Goal: Entertainment & Leisure: Consume media (video, audio)

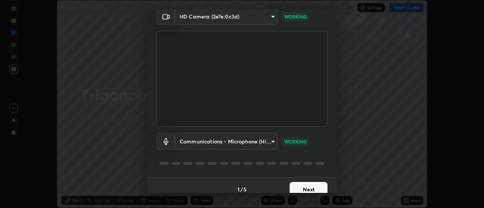
scroll to position [40, 0]
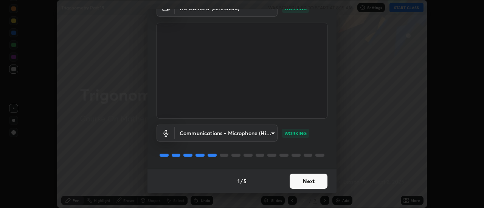
click at [318, 182] on button "Next" at bounding box center [309, 181] width 38 height 15
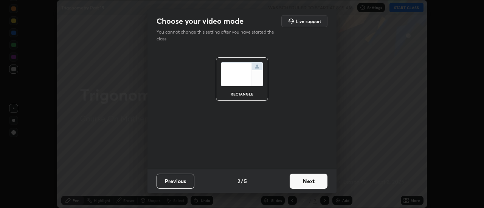
scroll to position [0, 0]
click at [316, 182] on button "Next" at bounding box center [309, 181] width 38 height 15
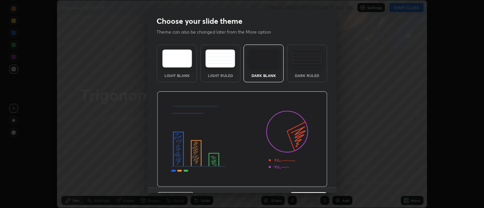
scroll to position [19, 0]
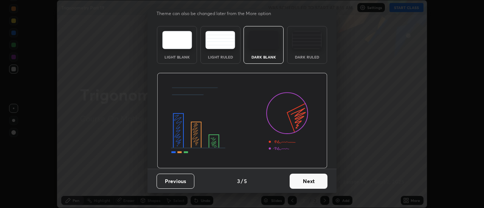
click at [312, 180] on button "Next" at bounding box center [309, 181] width 38 height 15
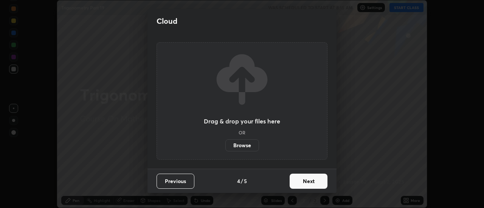
click at [310, 184] on button "Next" at bounding box center [309, 181] width 38 height 15
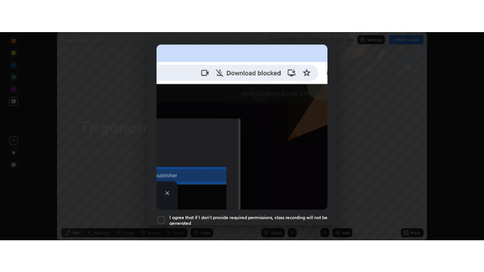
scroll to position [194, 0]
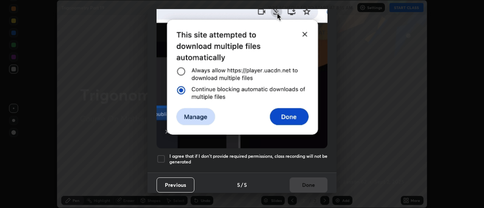
click at [162, 155] on div at bounding box center [161, 159] width 9 height 9
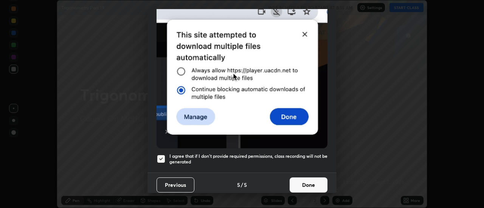
click at [309, 178] on button "Done" at bounding box center [309, 185] width 38 height 15
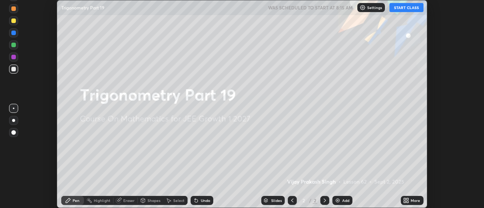
click at [339, 199] on img at bounding box center [338, 201] width 6 height 6
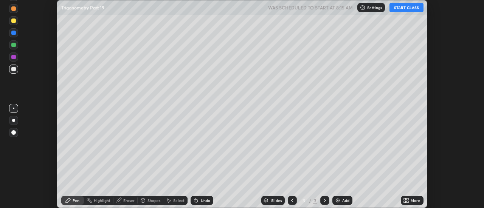
click at [405, 201] on icon at bounding box center [406, 201] width 6 height 6
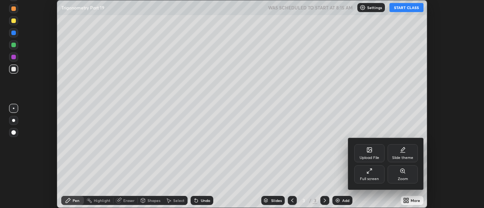
click at [370, 169] on icon at bounding box center [369, 171] width 6 height 6
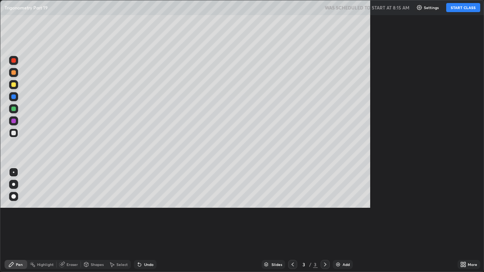
scroll to position [272, 484]
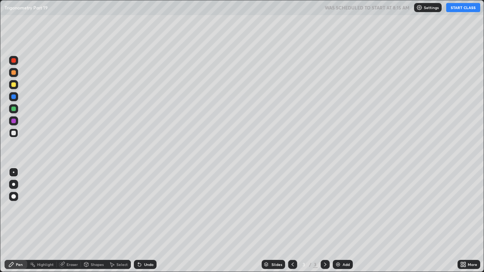
click at [466, 11] on button "START CLASS" at bounding box center [463, 7] width 34 height 9
click at [69, 208] on div "Eraser" at bounding box center [72, 265] width 11 height 4
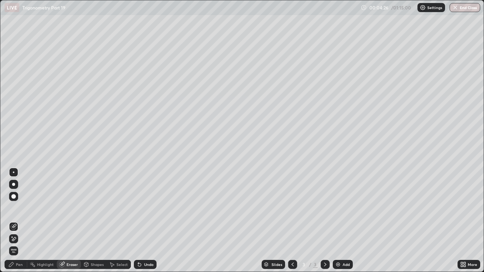
click at [20, 208] on div "Pen" at bounding box center [19, 265] width 7 height 4
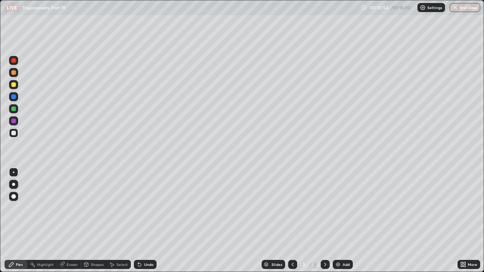
click at [324, 208] on icon at bounding box center [325, 265] width 6 height 6
click at [336, 208] on img at bounding box center [338, 265] width 6 height 6
click at [291, 208] on icon at bounding box center [293, 265] width 6 height 6
click at [323, 208] on icon at bounding box center [325, 265] width 6 height 6
click at [325, 208] on icon at bounding box center [325, 265] width 2 height 4
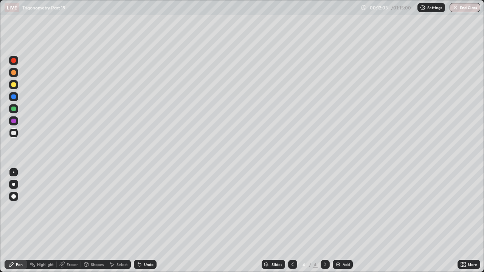
click at [292, 208] on icon at bounding box center [292, 265] width 2 height 4
click at [325, 208] on icon at bounding box center [325, 265] width 6 height 6
click at [292, 208] on icon at bounding box center [293, 265] width 6 height 6
click at [322, 208] on icon at bounding box center [325, 265] width 6 height 6
click at [324, 208] on icon at bounding box center [325, 265] width 6 height 6
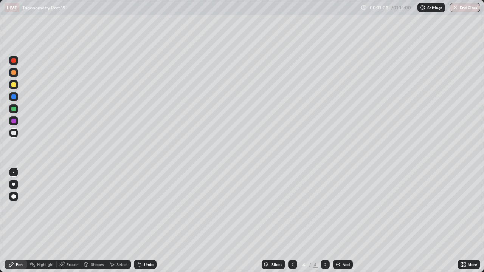
click at [303, 208] on div "4" at bounding box center [304, 264] width 8 height 5
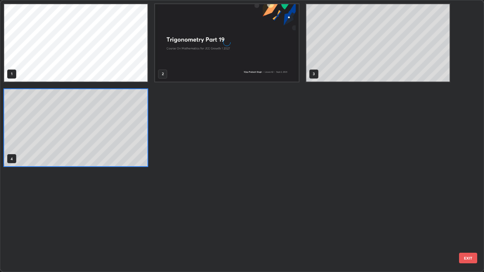
scroll to position [269, 479]
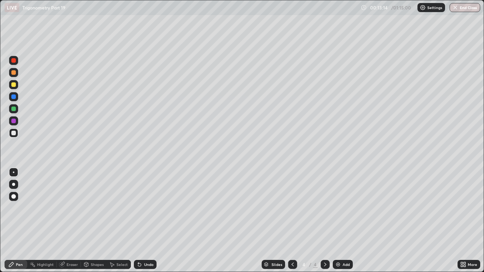
click at [292, 208] on icon at bounding box center [293, 265] width 6 height 6
click at [321, 208] on div at bounding box center [325, 264] width 9 height 9
click at [292, 208] on icon at bounding box center [293, 265] width 6 height 6
click at [325, 208] on icon at bounding box center [325, 265] width 6 height 6
click at [337, 208] on img at bounding box center [338, 265] width 6 height 6
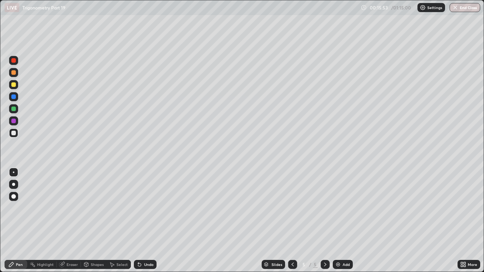
click at [67, 208] on div "Eraser" at bounding box center [72, 265] width 11 height 4
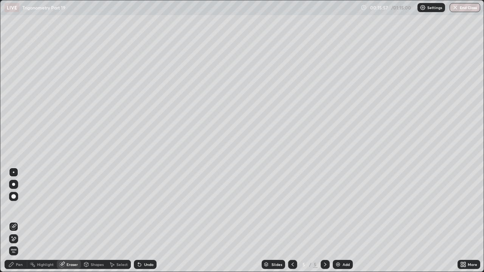
click at [19, 208] on div "Pen" at bounding box center [19, 265] width 7 height 4
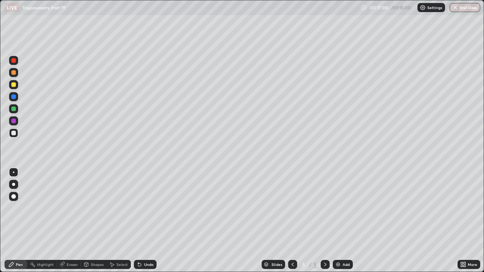
click at [14, 72] on div at bounding box center [13, 72] width 5 height 5
click at [13, 120] on div at bounding box center [13, 121] width 5 height 5
click at [74, 208] on div "Eraser" at bounding box center [72, 265] width 11 height 4
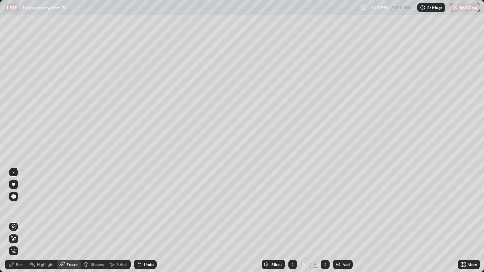
click at [21, 208] on div "Pen" at bounding box center [19, 265] width 7 height 4
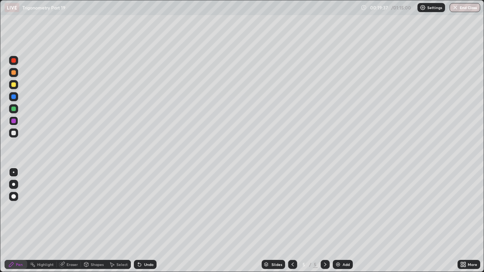
click at [71, 208] on div "Eraser" at bounding box center [72, 265] width 11 height 4
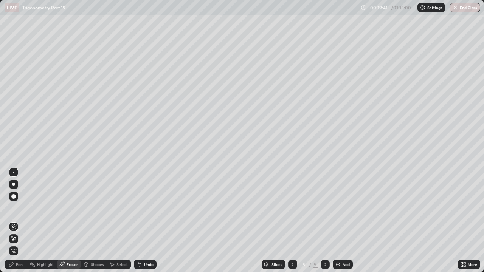
click at [16, 208] on div "Pen" at bounding box center [19, 265] width 7 height 4
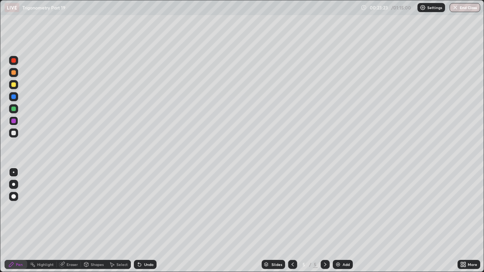
click at [334, 208] on div "Add" at bounding box center [343, 264] width 20 height 9
click at [64, 208] on icon at bounding box center [62, 265] width 6 height 6
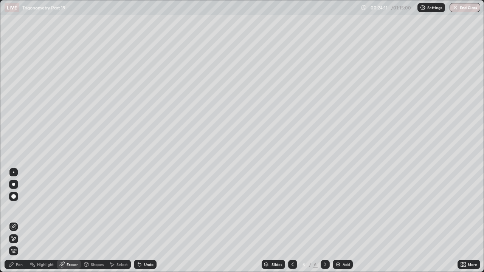
click at [19, 208] on div "Pen" at bounding box center [19, 265] width 7 height 4
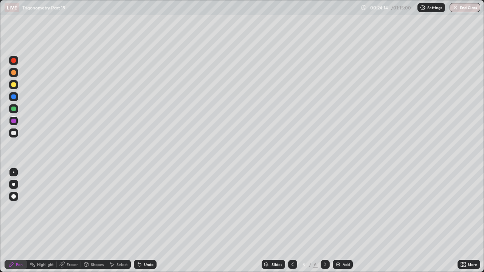
click at [13, 133] on div at bounding box center [13, 133] width 5 height 5
click at [337, 208] on img at bounding box center [338, 265] width 6 height 6
click at [293, 208] on icon at bounding box center [293, 265] width 6 height 6
click at [324, 208] on icon at bounding box center [325, 265] width 6 height 6
click at [12, 133] on div at bounding box center [13, 133] width 5 height 5
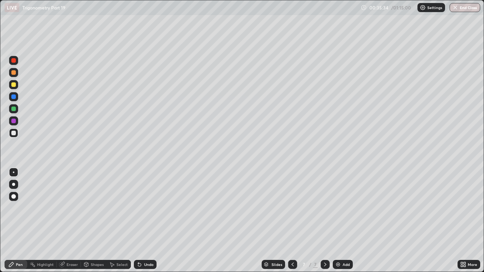
click at [14, 172] on div at bounding box center [14, 173] width 2 height 2
click at [64, 208] on icon at bounding box center [62, 265] width 6 height 6
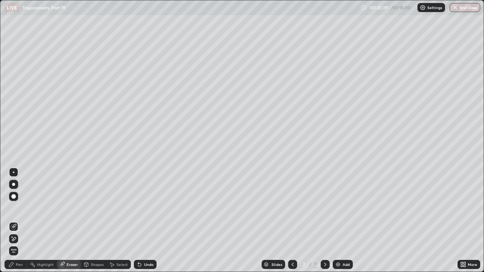
click at [19, 208] on div "Pen" at bounding box center [19, 265] width 7 height 4
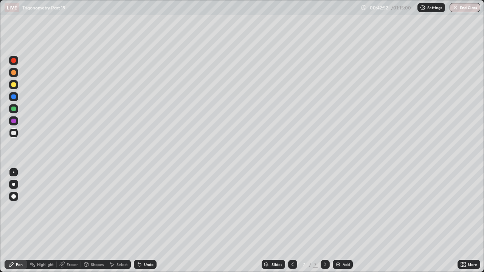
click at [291, 208] on icon at bounding box center [292, 265] width 2 height 4
click at [324, 208] on icon at bounding box center [325, 265] width 6 height 6
click at [323, 208] on icon at bounding box center [325, 265] width 6 height 6
click at [337, 208] on img at bounding box center [338, 265] width 6 height 6
click at [325, 208] on icon at bounding box center [325, 265] width 6 height 6
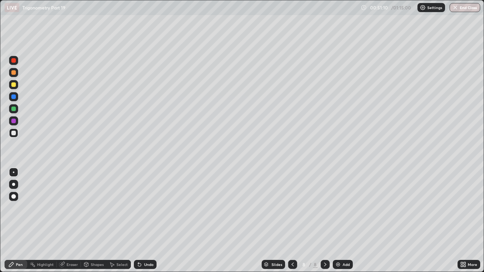
click at [338, 208] on img at bounding box center [338, 265] width 6 height 6
click at [23, 208] on div "Pen" at bounding box center [16, 264] width 23 height 9
click at [38, 208] on div "Highlight" at bounding box center [45, 265] width 17 height 4
click at [68, 208] on div "Eraser" at bounding box center [72, 265] width 11 height 4
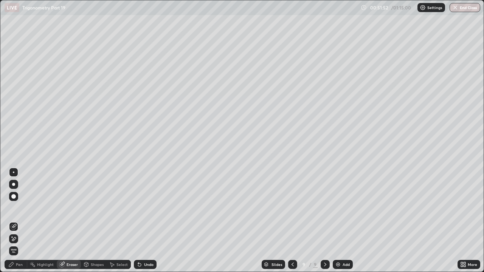
click at [22, 208] on div "Pen" at bounding box center [16, 264] width 23 height 9
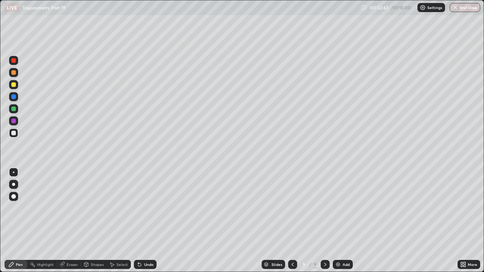
click at [70, 208] on div "Eraser" at bounding box center [69, 264] width 24 height 9
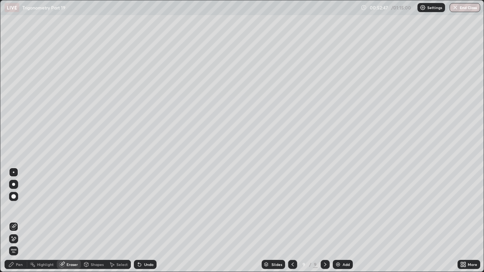
click at [23, 208] on div "Pen" at bounding box center [16, 264] width 23 height 9
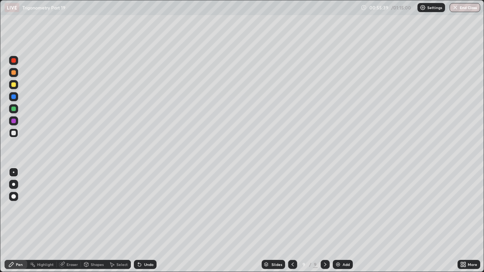
click at [65, 208] on div "Eraser" at bounding box center [69, 264] width 24 height 9
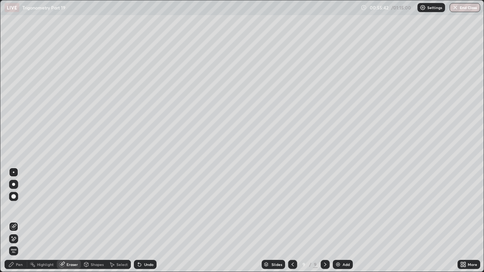
click at [19, 208] on div "Pen" at bounding box center [19, 265] width 7 height 4
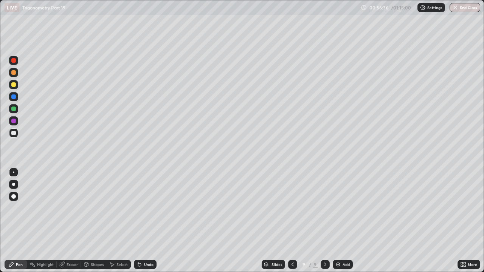
click at [62, 208] on icon at bounding box center [62, 264] width 4 height 4
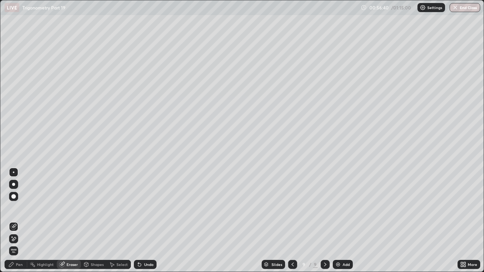
click at [22, 208] on div "Pen" at bounding box center [19, 265] width 7 height 4
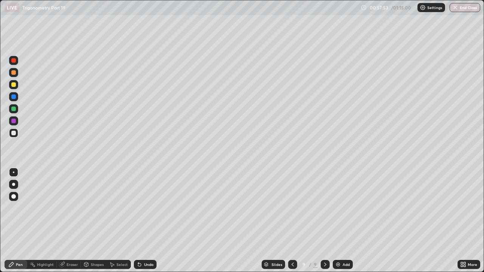
click at [325, 208] on icon at bounding box center [325, 265] width 6 height 6
click at [338, 208] on img at bounding box center [338, 265] width 6 height 6
click at [325, 208] on icon at bounding box center [325, 265] width 6 height 6
click at [292, 208] on icon at bounding box center [292, 265] width 6 height 6
click at [324, 208] on icon at bounding box center [325, 265] width 6 height 6
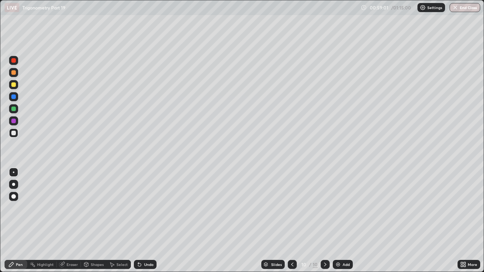
click at [293, 208] on icon at bounding box center [292, 265] width 6 height 6
click at [325, 208] on icon at bounding box center [325, 265] width 6 height 6
click at [339, 208] on img at bounding box center [338, 265] width 6 height 6
click at [324, 208] on icon at bounding box center [325, 265] width 6 height 6
click at [338, 208] on img at bounding box center [338, 265] width 6 height 6
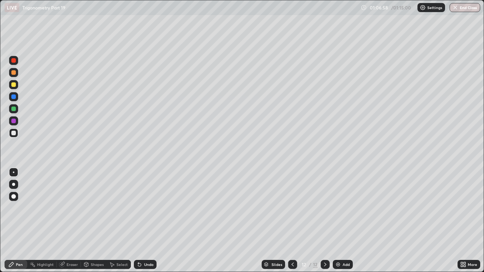
click at [39, 208] on div "Highlight" at bounding box center [45, 265] width 17 height 4
click at [61, 208] on icon at bounding box center [61, 264] width 5 height 5
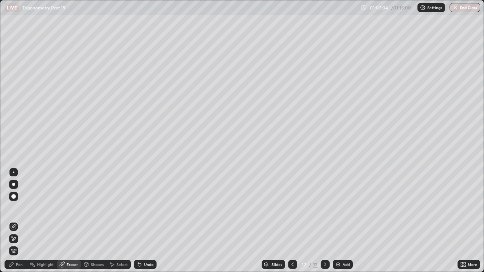
click at [44, 208] on div "Highlight" at bounding box center [41, 264] width 29 height 9
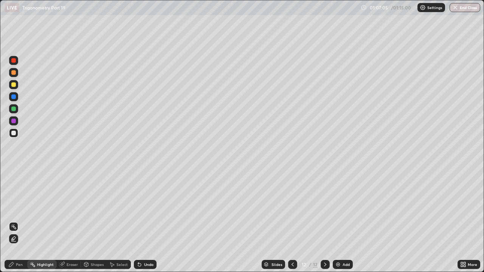
click at [19, 208] on div "Pen" at bounding box center [16, 264] width 23 height 9
click at [24, 208] on div "Pen" at bounding box center [16, 264] width 23 height 9
click at [65, 208] on div "Eraser" at bounding box center [69, 264] width 24 height 9
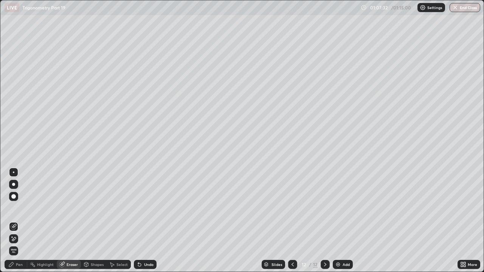
click at [65, 208] on div "Eraser" at bounding box center [69, 264] width 24 height 9
click at [21, 208] on div "Pen" at bounding box center [16, 264] width 23 height 9
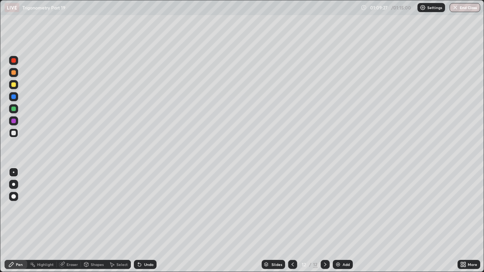
click at [324, 208] on icon at bounding box center [325, 265] width 6 height 6
click at [338, 208] on img at bounding box center [338, 265] width 6 height 6
click at [69, 208] on div "Eraser" at bounding box center [72, 265] width 11 height 4
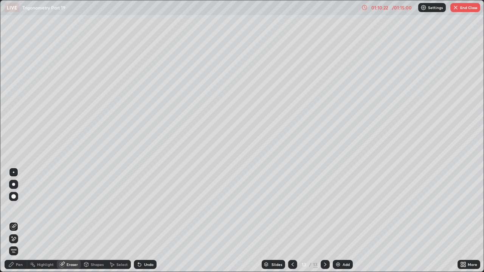
click at [25, 208] on div "Pen" at bounding box center [16, 264] width 23 height 9
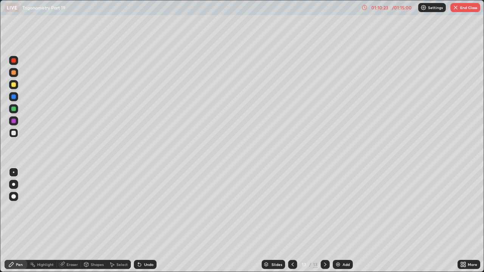
click at [22, 208] on div "Pen" at bounding box center [19, 265] width 7 height 4
click at [324, 208] on icon at bounding box center [325, 265] width 6 height 6
click at [336, 208] on img at bounding box center [338, 265] width 6 height 6
click at [70, 208] on div "Eraser" at bounding box center [72, 265] width 11 height 4
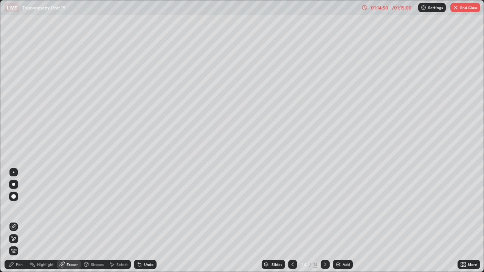
click at [19, 208] on div "Pen" at bounding box center [19, 265] width 7 height 4
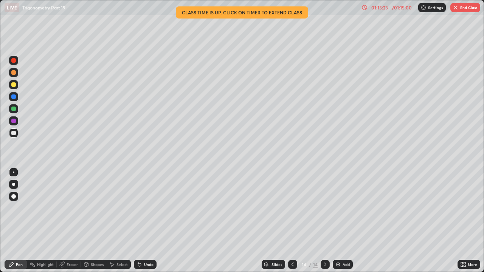
click at [68, 208] on div "Eraser" at bounding box center [72, 265] width 11 height 4
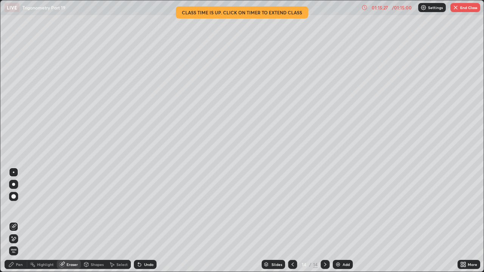
click at [24, 208] on div "Pen" at bounding box center [16, 264] width 23 height 9
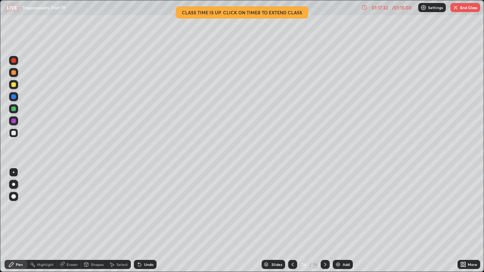
click at [453, 10] on img "button" at bounding box center [456, 8] width 6 height 6
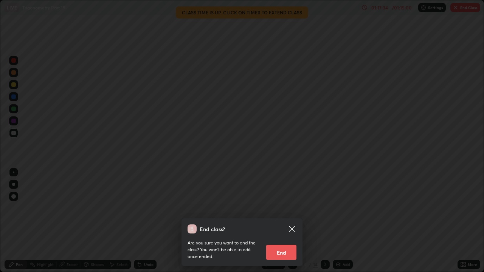
click at [282, 208] on button "End" at bounding box center [281, 252] width 30 height 15
